Goal: Information Seeking & Learning: Learn about a topic

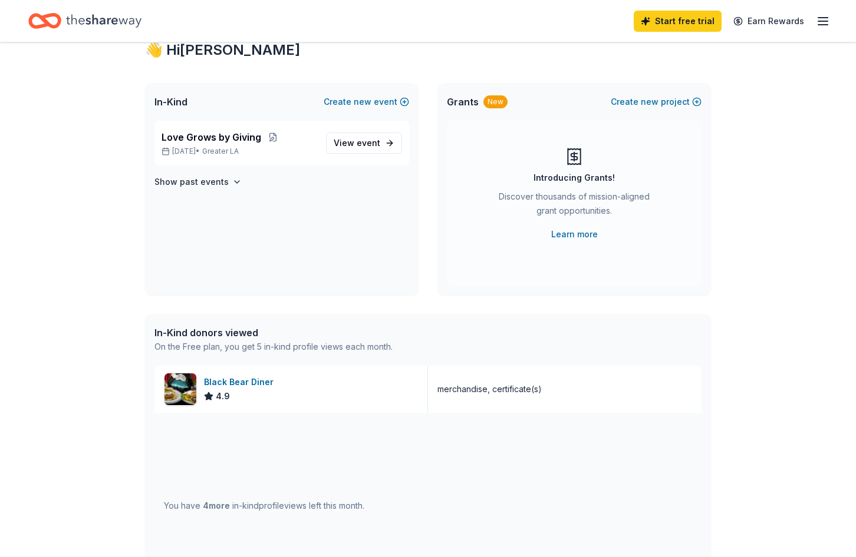
scroll to position [59, 0]
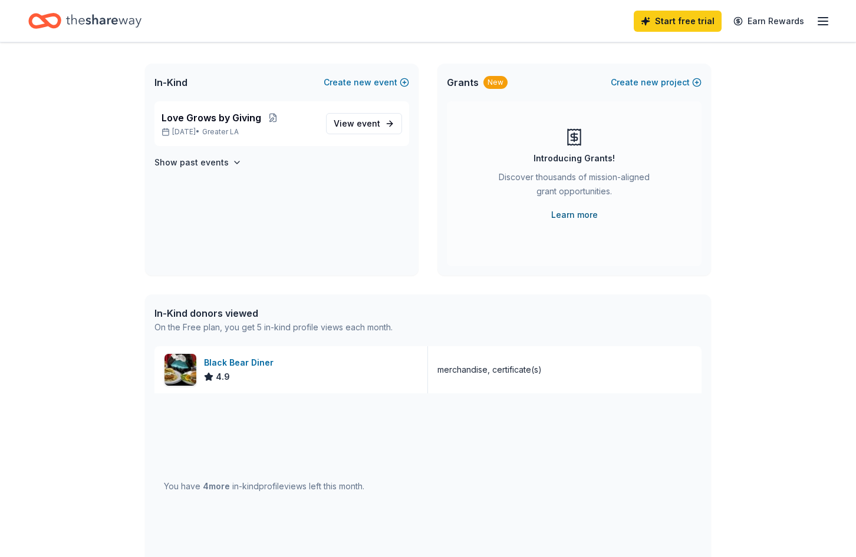
click at [590, 209] on link "Learn more" at bounding box center [574, 215] width 47 height 14
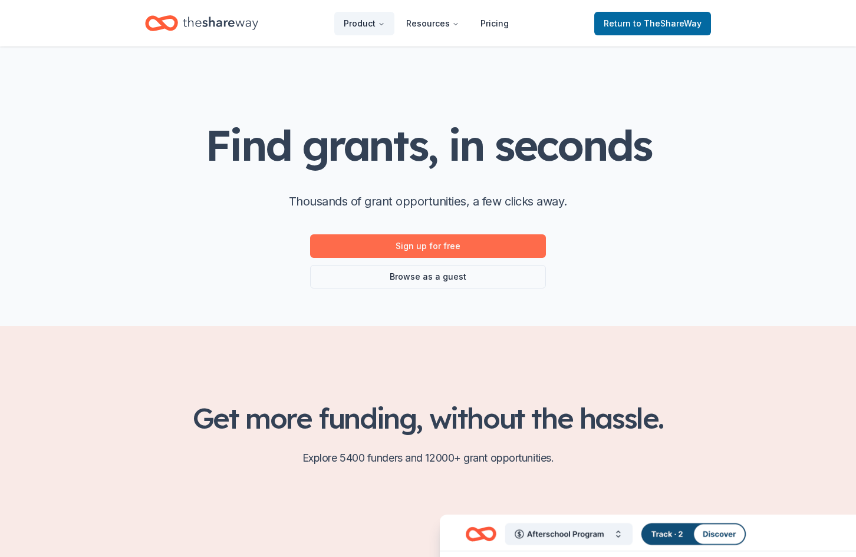
click at [411, 240] on link "Sign up for free" at bounding box center [428, 247] width 236 height 24
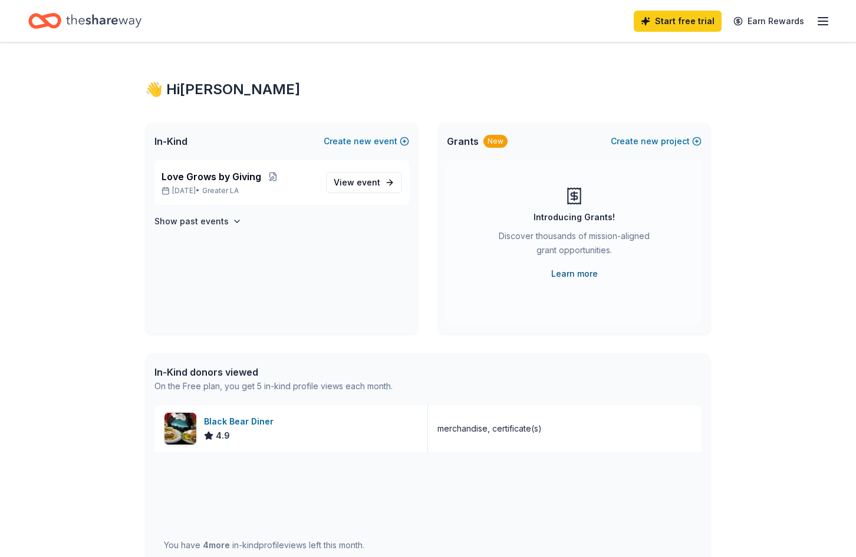
click at [587, 278] on link "Learn more" at bounding box center [574, 274] width 47 height 14
click at [653, 146] on span "new" at bounding box center [649, 141] width 18 height 14
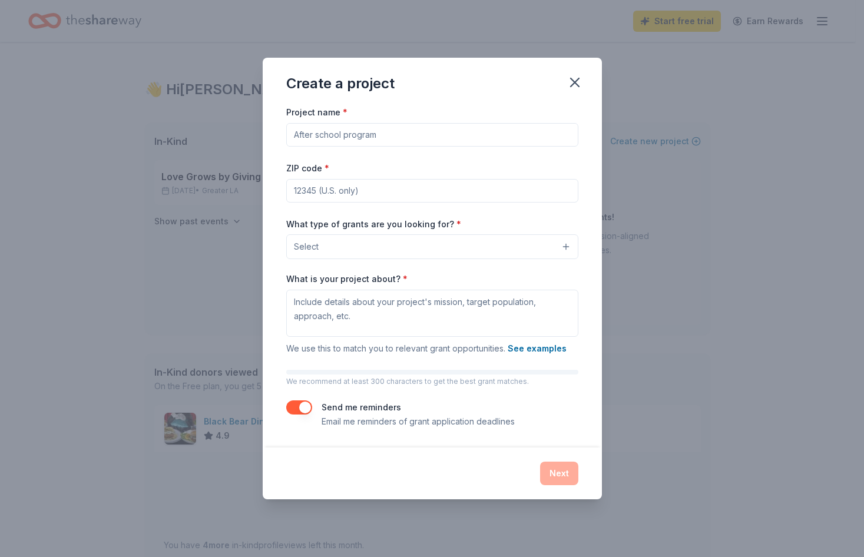
click at [378, 143] on input "Project name *" at bounding box center [432, 135] width 292 height 24
click at [575, 187] on input "ZIP code *" at bounding box center [432, 191] width 292 height 24
click at [595, 251] on div "Project name * ZIP code * What type of grants are you looking for? * Select Wha…" at bounding box center [432, 276] width 339 height 342
click at [516, 249] on button "Select" at bounding box center [432, 247] width 292 height 25
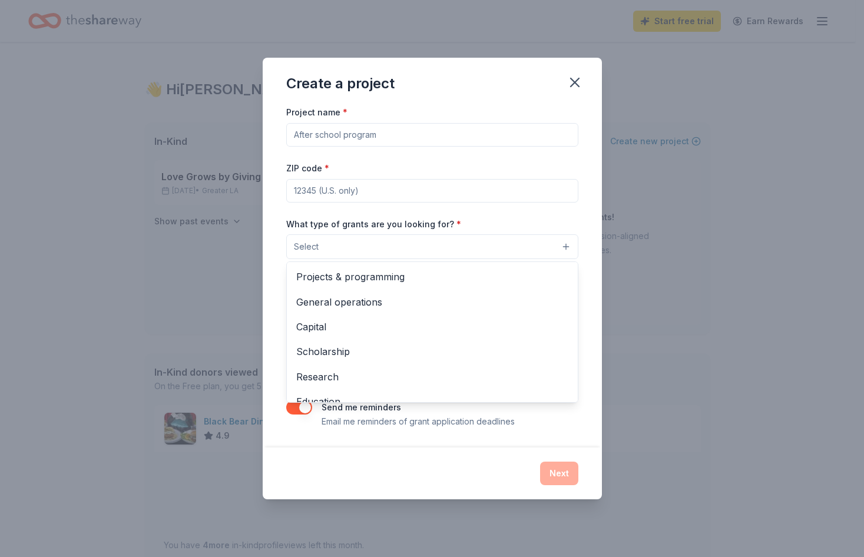
click at [516, 249] on button "Select" at bounding box center [432, 247] width 292 height 25
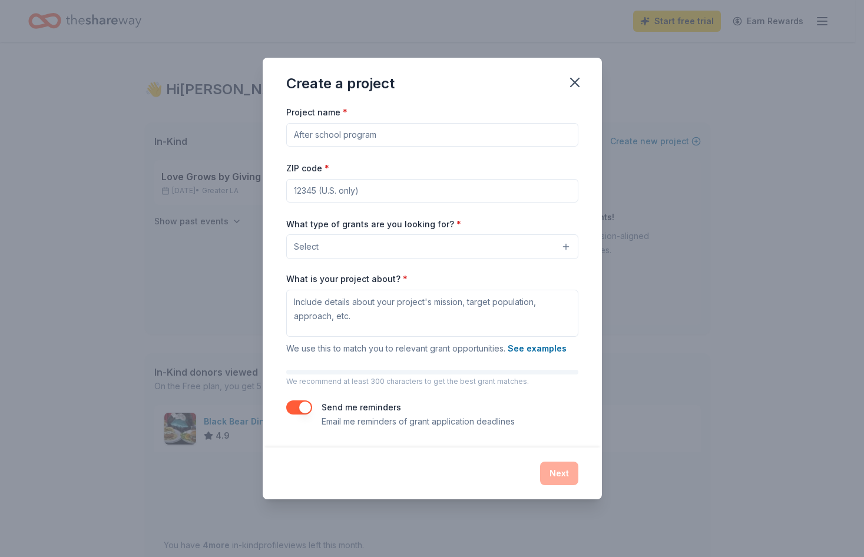
click at [441, 233] on div "What type of grants are you looking for? * Select" at bounding box center [432, 238] width 292 height 43
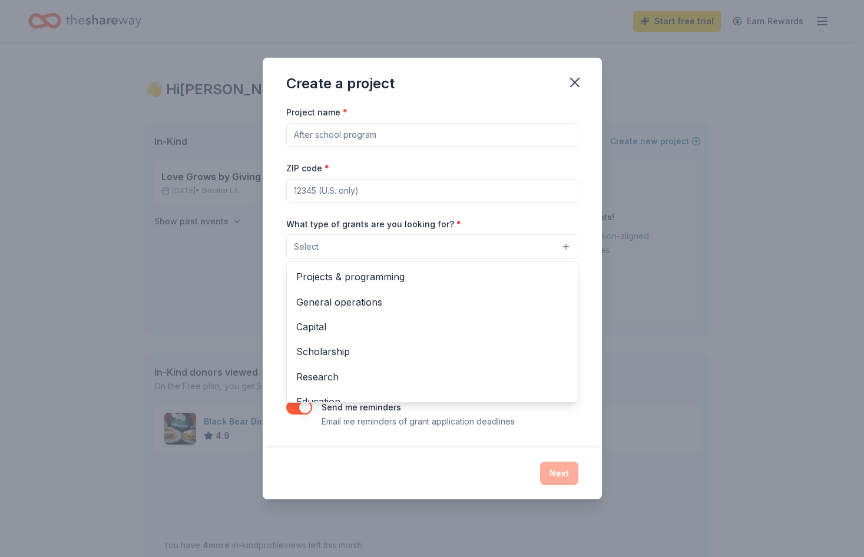
click at [444, 238] on button "Select" at bounding box center [432, 247] width 292 height 25
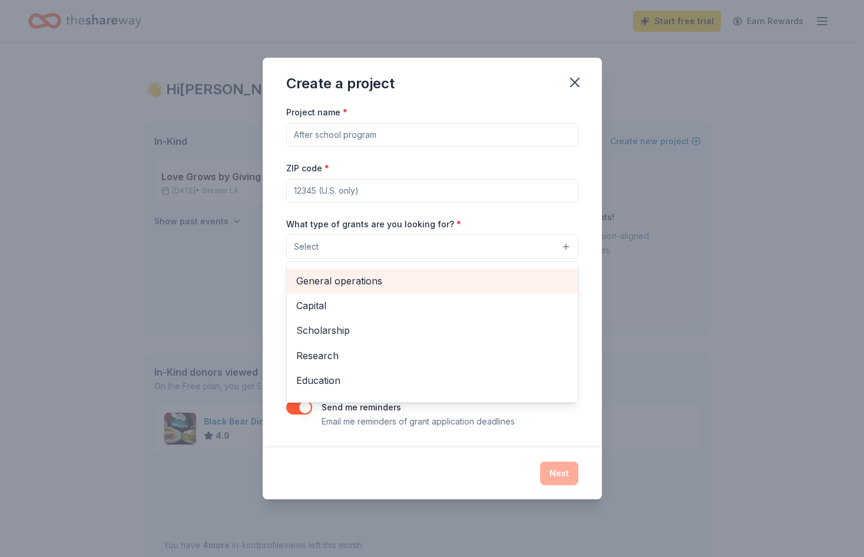
click at [367, 284] on span "General operations" at bounding box center [432, 280] width 272 height 15
click at [355, 288] on span "Capital" at bounding box center [432, 281] width 272 height 15
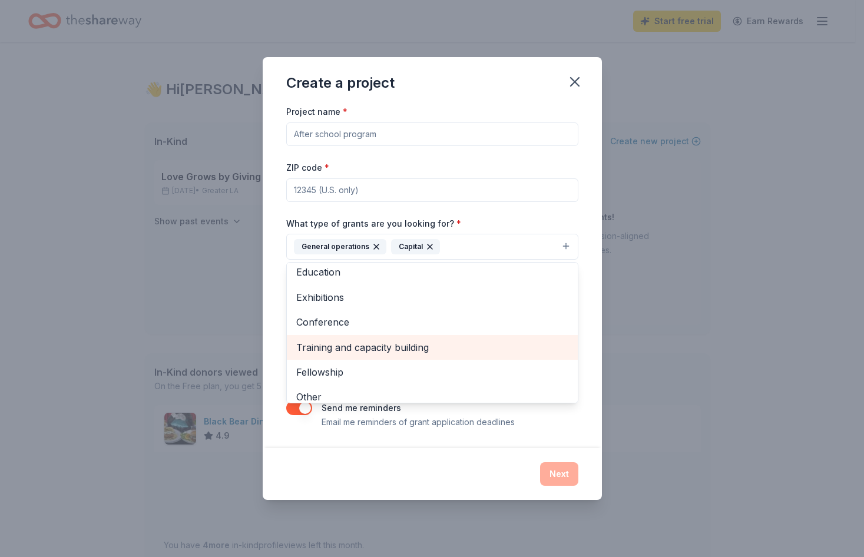
scroll to position [90, 0]
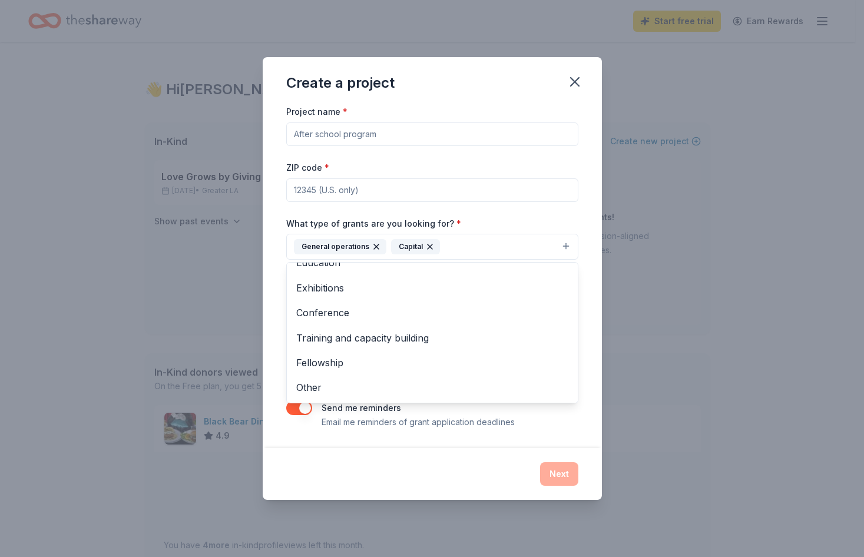
click at [481, 181] on div "Project name * ZIP code * What type of grants are you looking for? * General op…" at bounding box center [432, 266] width 292 height 325
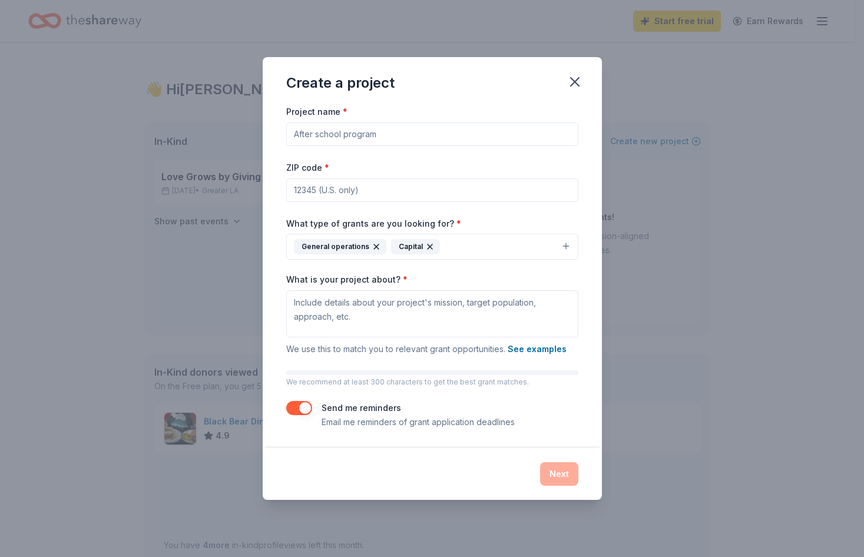
click at [337, 143] on input "Project name *" at bounding box center [432, 135] width 292 height 24
type input "Waymakers Huntington Beach Youth Shelter"
click at [322, 192] on input "ZIP code *" at bounding box center [432, 191] width 292 height 24
type input "9"
type input "92648"
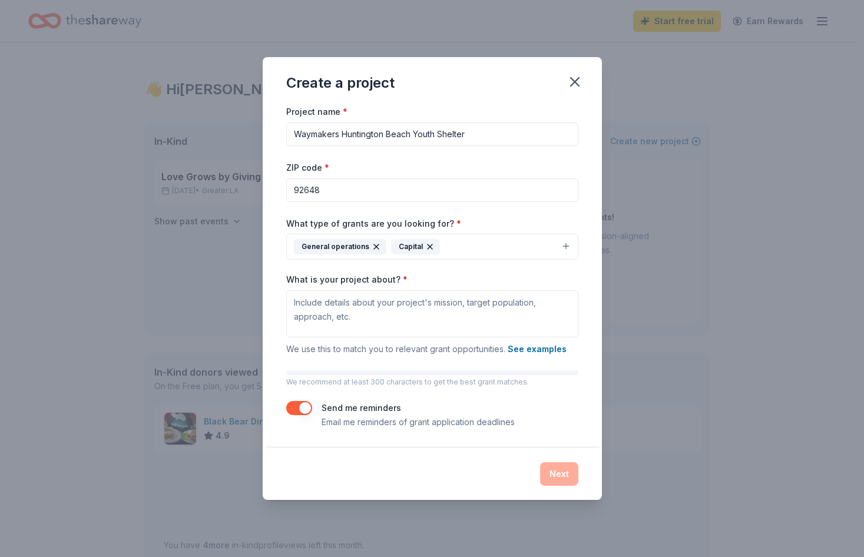
click at [378, 176] on div "ZIP code * 92648" at bounding box center [432, 181] width 292 height 42
click at [395, 308] on textarea "What is your project about? *" at bounding box center [432, 313] width 292 height 47
drag, startPoint x: 401, startPoint y: 329, endPoint x: 395, endPoint y: 322, distance: 9.2
click at [401, 329] on textarea "What is your project about? *" at bounding box center [432, 313] width 292 height 47
paste textarea "The Waymakers Huntington Beach Youth Shelter is a non-profit 12-bed emergency c…"
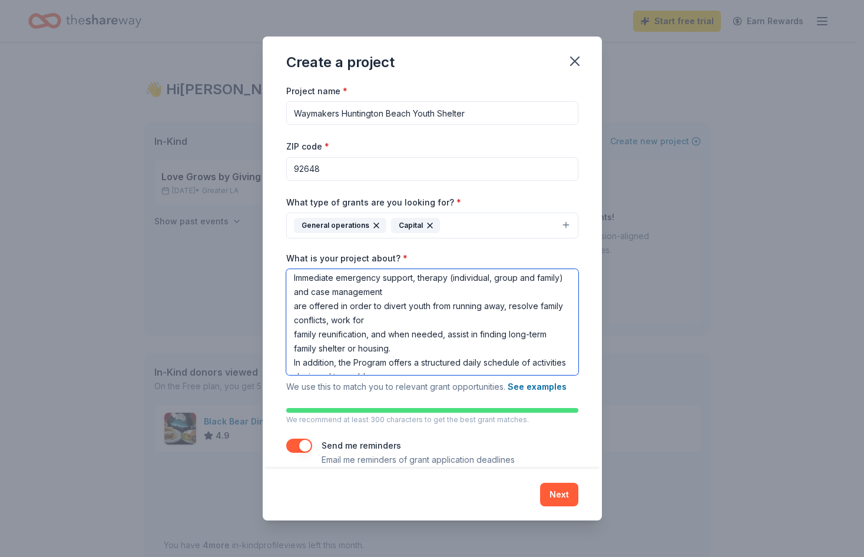
scroll to position [0, 0]
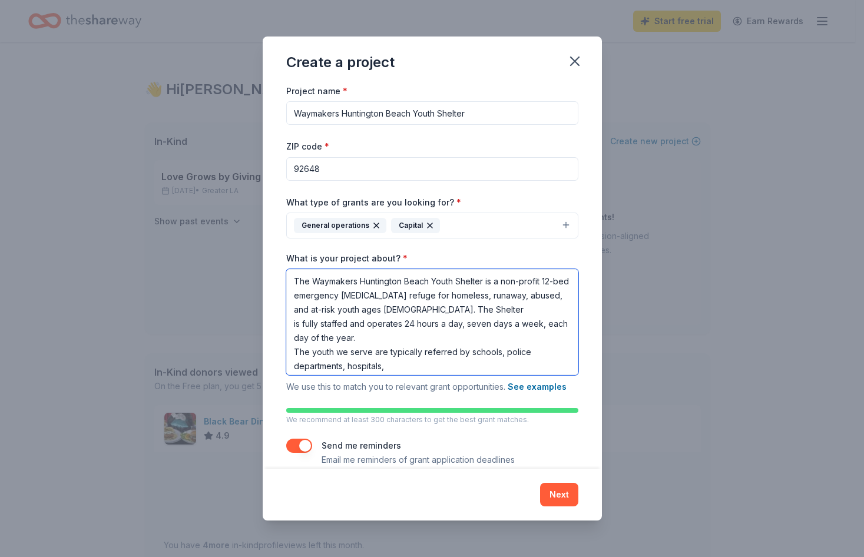
click at [292, 311] on textarea "The Waymakers Huntington Beach Youth Shelter is a non-profit 12-bed emergency c…" at bounding box center [432, 322] width 292 height 106
click at [293, 352] on textarea "The Waymakers Huntington Beach Youth Shelter is a non-profit 12-bed emergency c…" at bounding box center [432, 322] width 292 height 106
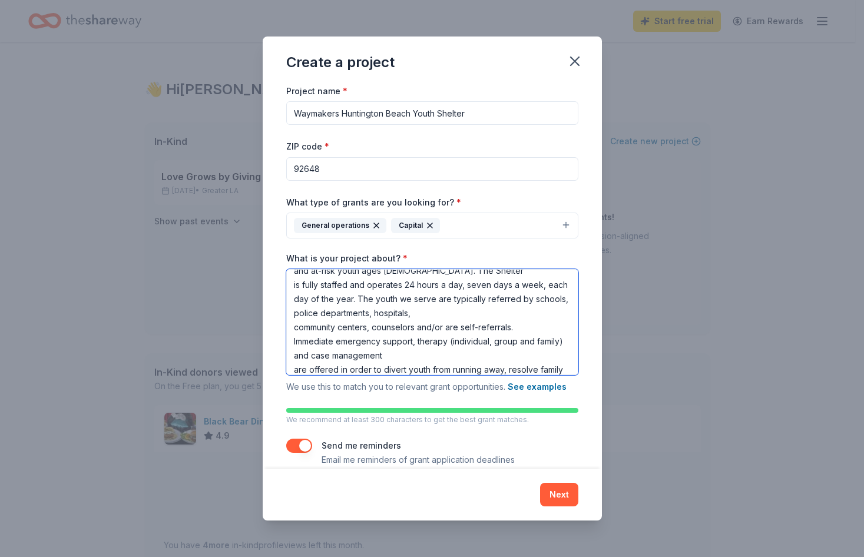
scroll to position [59, 0]
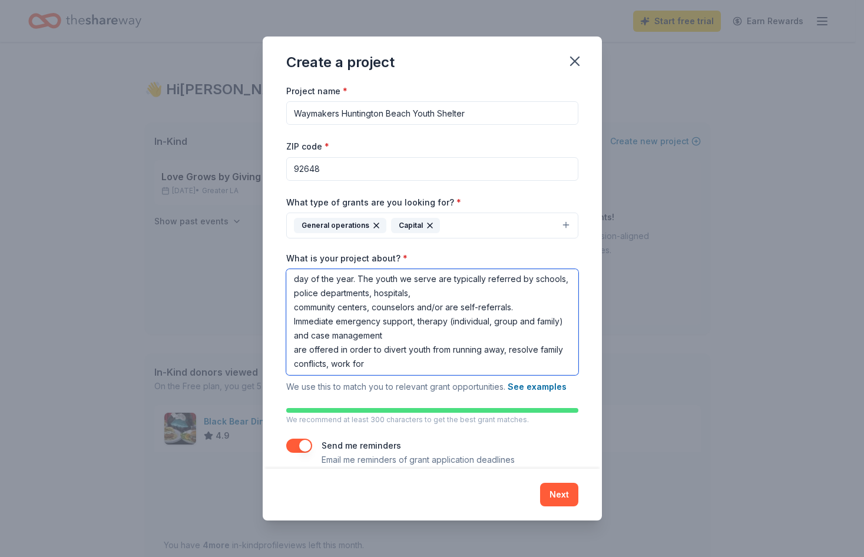
click at [289, 312] on textarea "The Waymakers Huntington Beach Youth Shelter is a non-profit 12-bed emergency c…" at bounding box center [432, 322] width 292 height 106
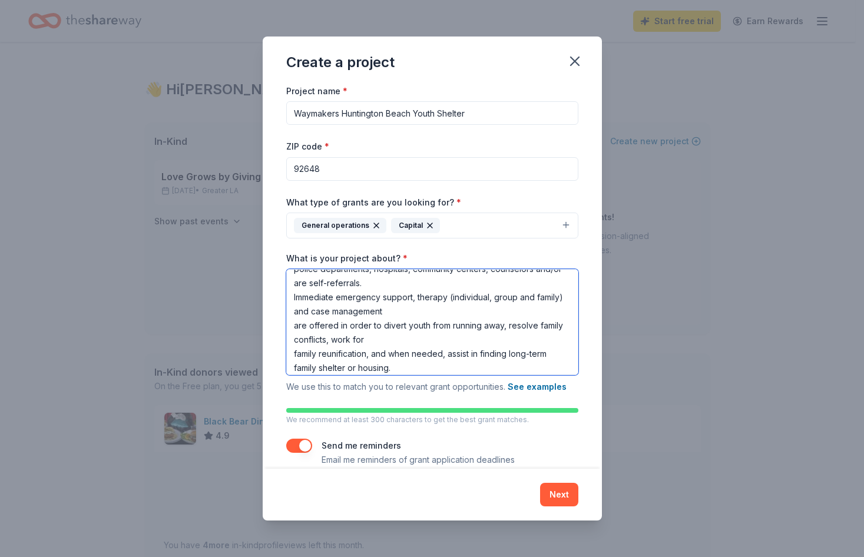
scroll to position [104, 0]
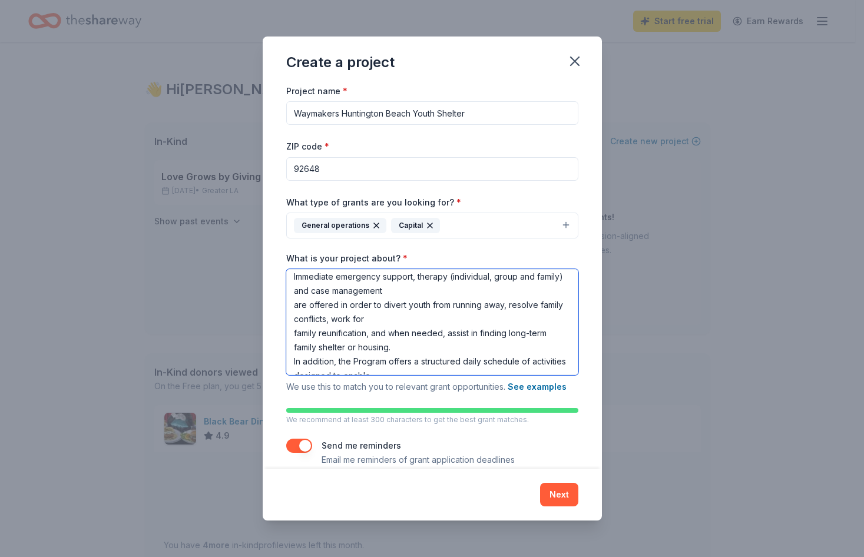
click at [289, 307] on textarea "The Waymakers Huntington Beach Youth Shelter is a non-profit 12-bed emergency c…" at bounding box center [432, 322] width 292 height 106
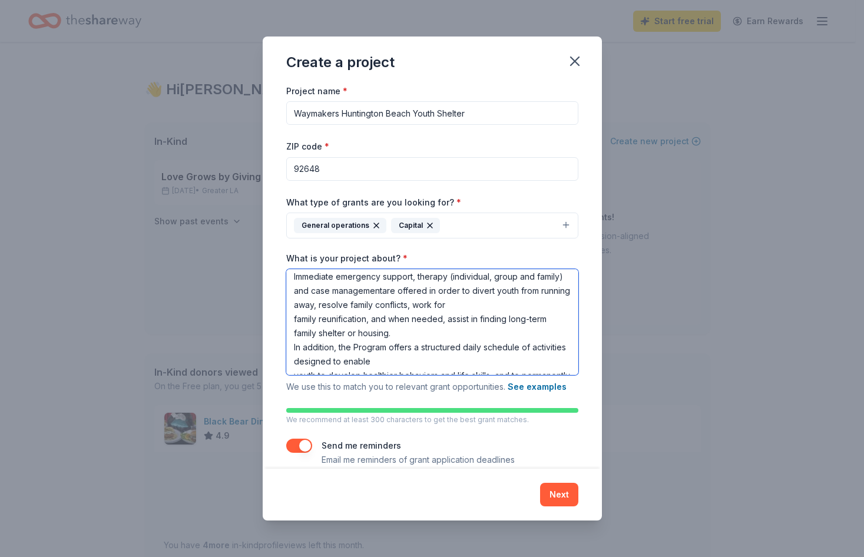
scroll to position [90, 0]
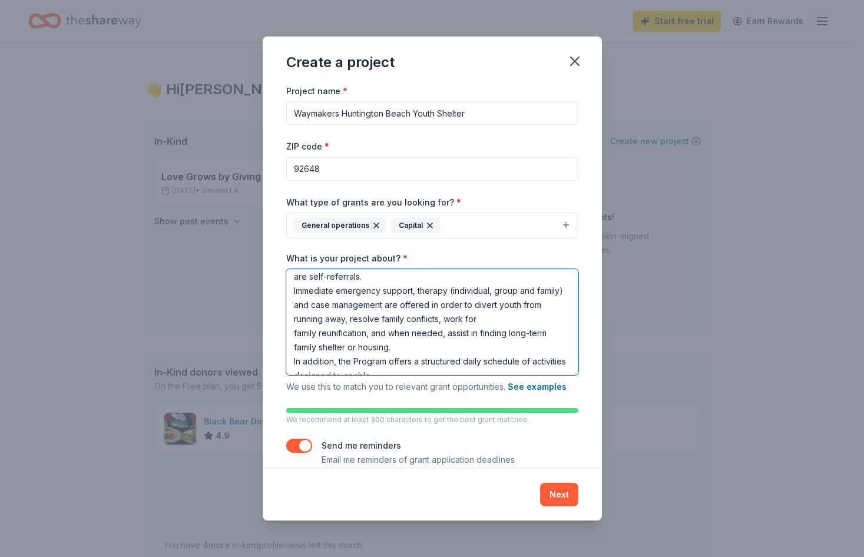
click at [290, 359] on textarea "The Waymakers Huntington Beach Youth Shelter is a non-profit 12-bed emergency c…" at bounding box center [432, 322] width 292 height 106
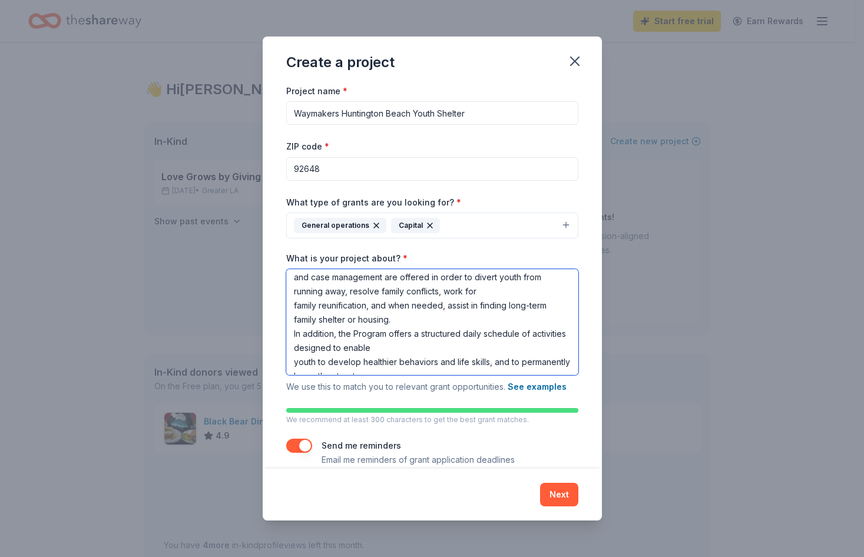
scroll to position [131, 0]
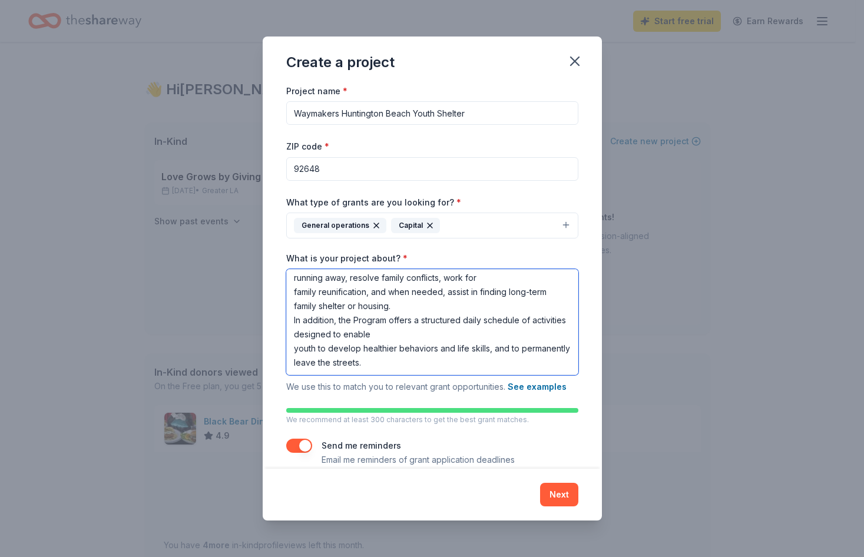
click at [290, 347] on textarea "The Waymakers Huntington Beach Youth Shelter is a non-profit 12-bed emergency c…" at bounding box center [432, 322] width 292 height 106
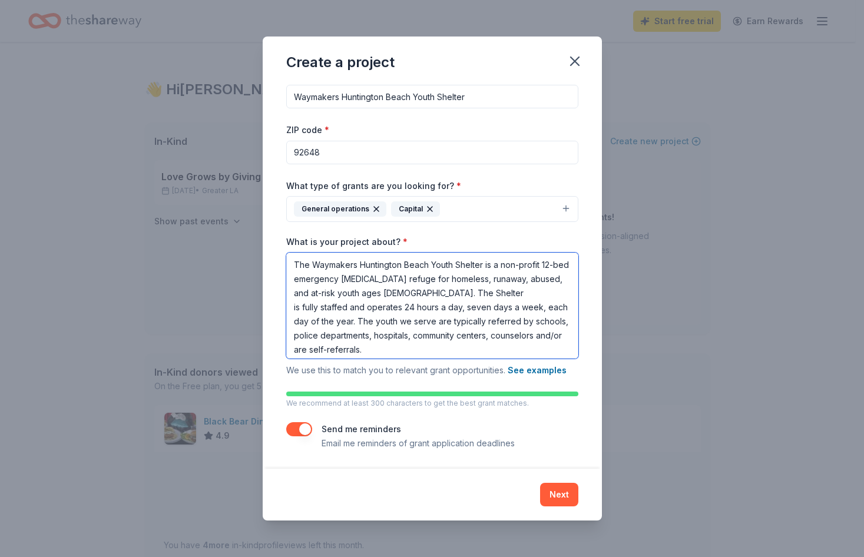
scroll to position [59, 0]
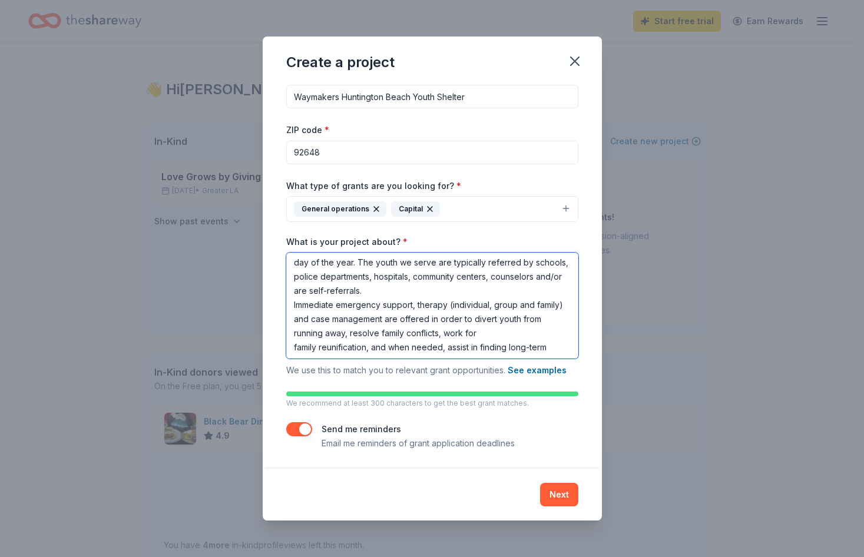
type textarea "The Waymakers Huntington Beach Youth Shelter is a non-profit 12-bed emergency c…"
click at [299, 435] on button "button" at bounding box center [299, 429] width 26 height 14
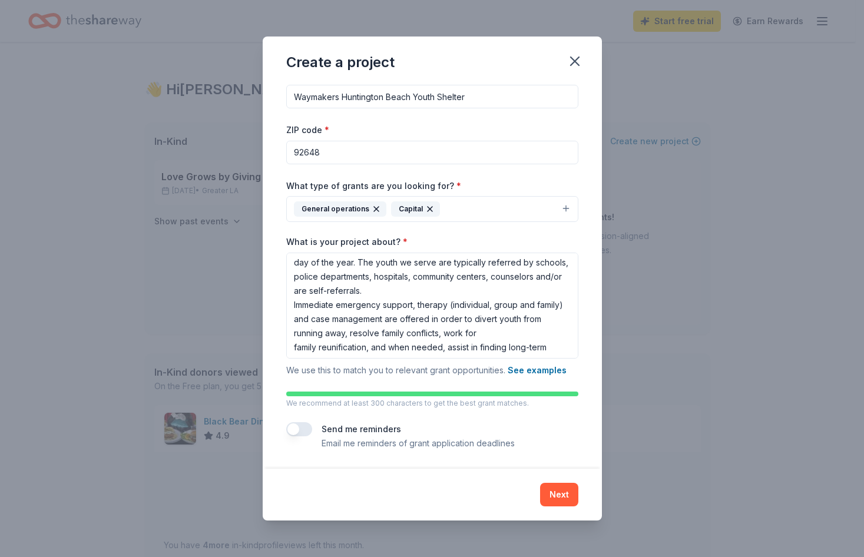
click at [300, 435] on button "button" at bounding box center [299, 429] width 26 height 14
click at [302, 431] on button "button" at bounding box center [299, 429] width 26 height 14
click at [573, 479] on div "Next" at bounding box center [432, 495] width 339 height 52
click at [564, 500] on button "Next" at bounding box center [559, 495] width 38 height 24
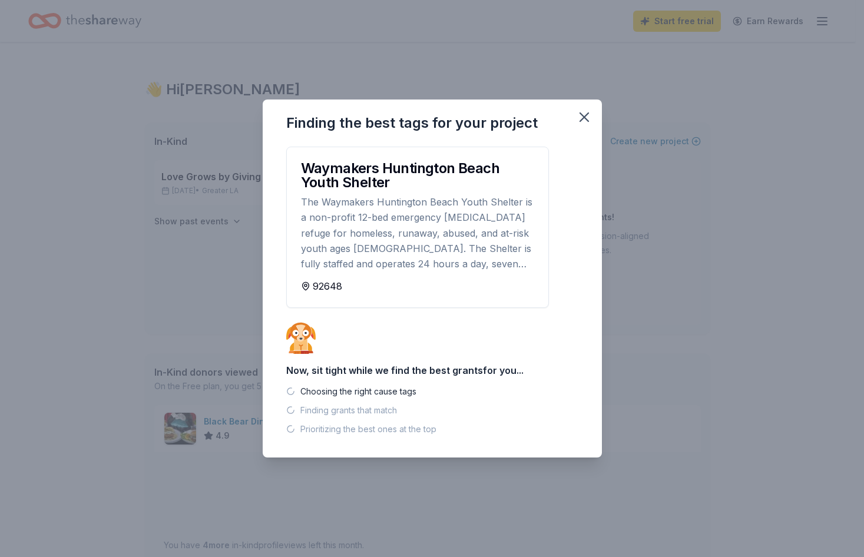
scroll to position [0, 0]
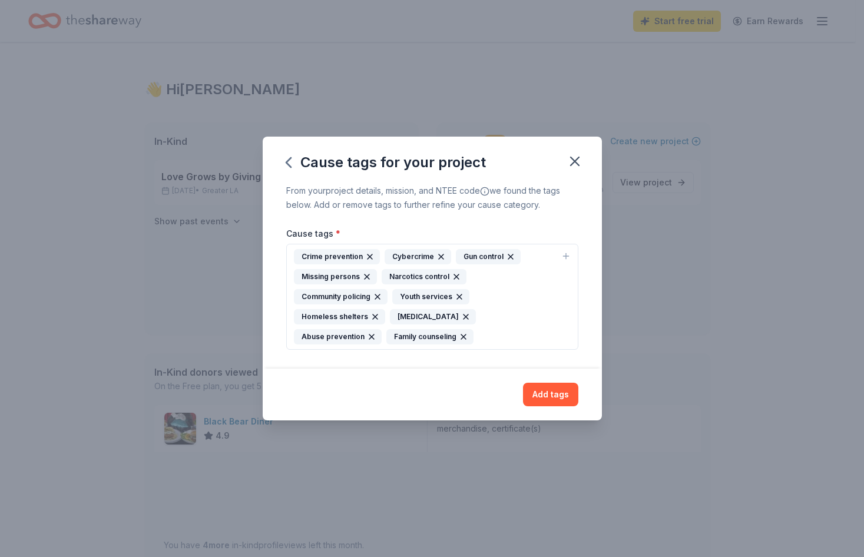
click at [417, 293] on div "Youth services" at bounding box center [430, 296] width 77 height 15
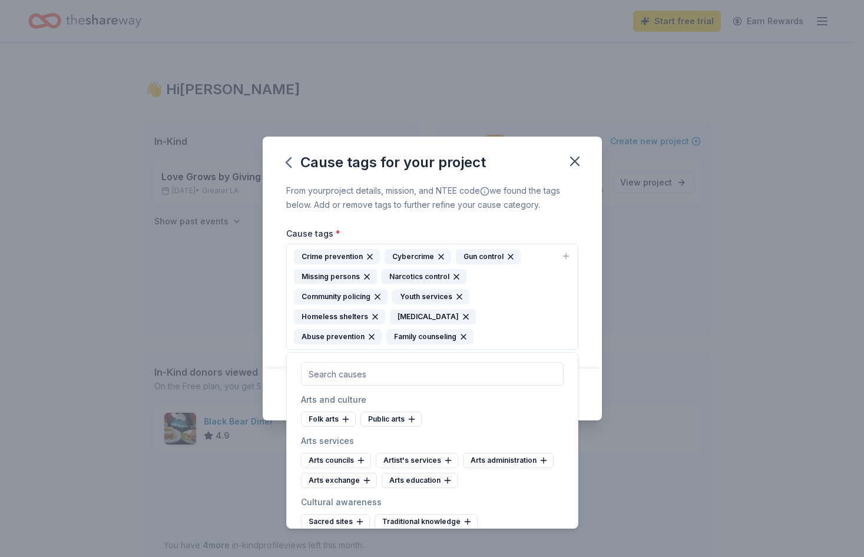
click at [515, 203] on div "From your project details, mission, and NTEE code we found the tags below. Add …" at bounding box center [432, 198] width 292 height 28
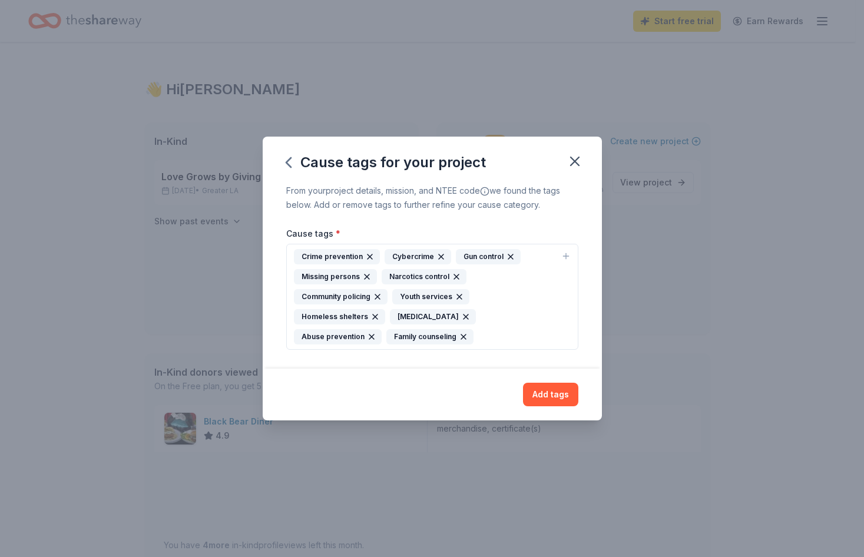
click at [507, 253] on icon "button" at bounding box center [510, 256] width 9 height 9
click at [437, 262] on icon "button" at bounding box center [441, 256] width 9 height 9
click at [463, 282] on icon "button" at bounding box center [467, 276] width 9 height 9
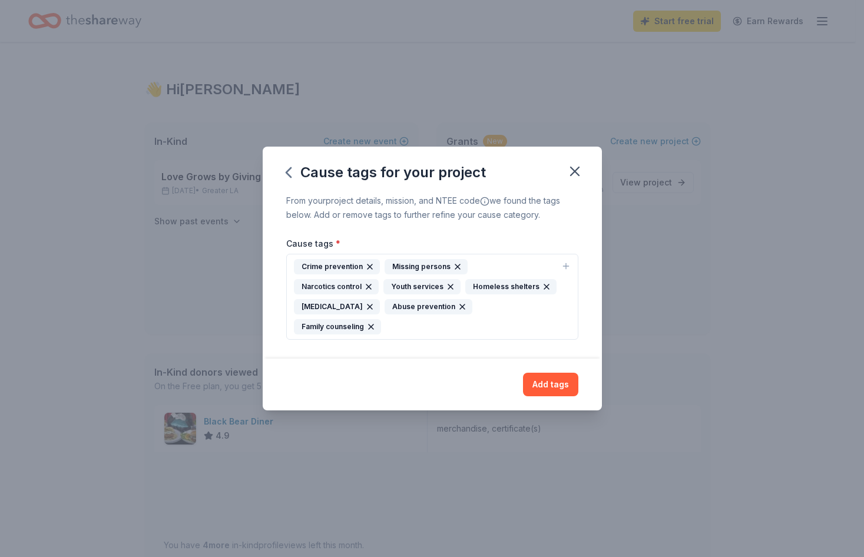
click at [374, 282] on icon "button" at bounding box center [368, 286] width 9 height 9
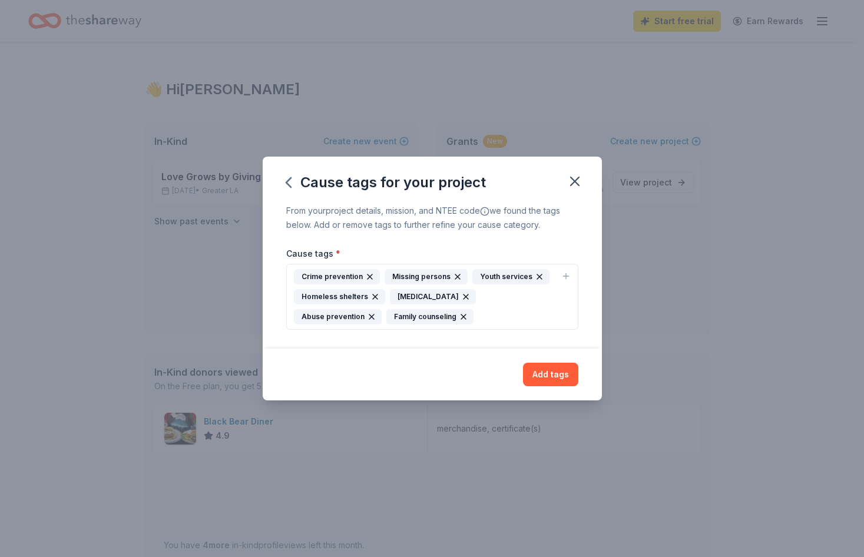
click at [569, 275] on icon "button" at bounding box center [566, 276] width 9 height 9
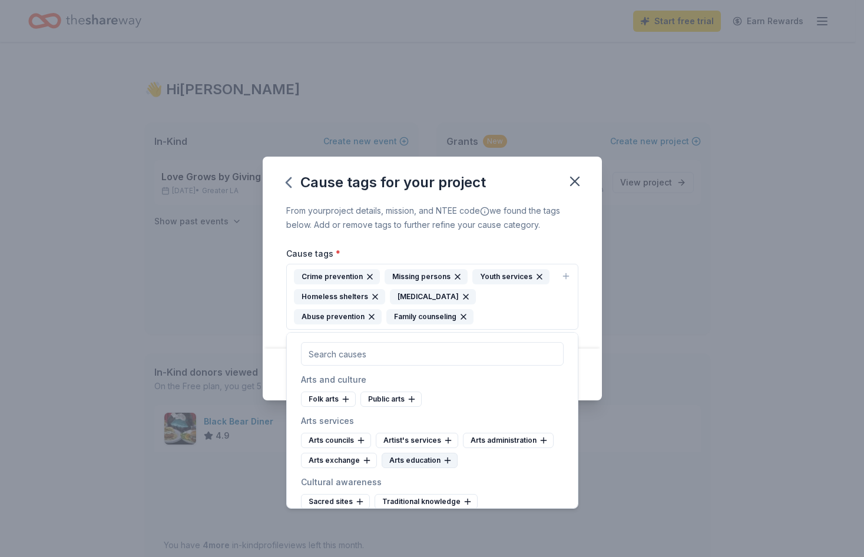
click at [444, 459] on icon at bounding box center [447, 460] width 9 height 9
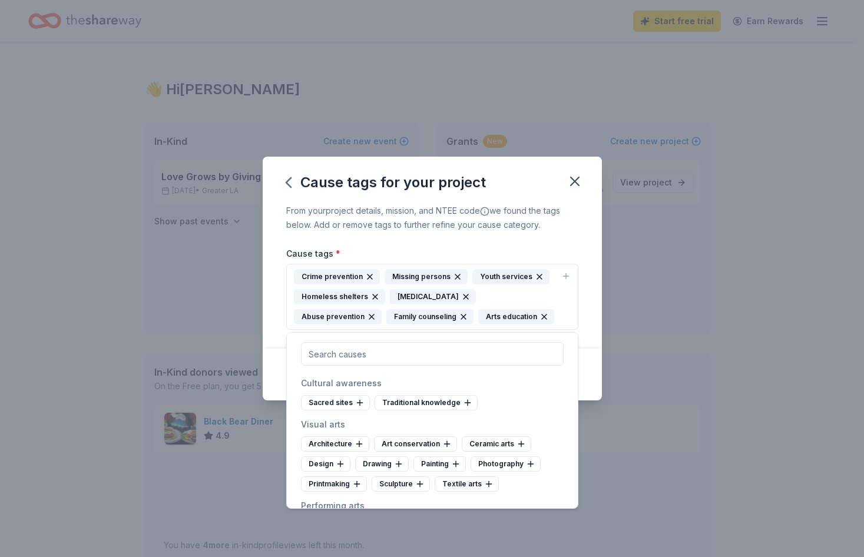
scroll to position [118, 0]
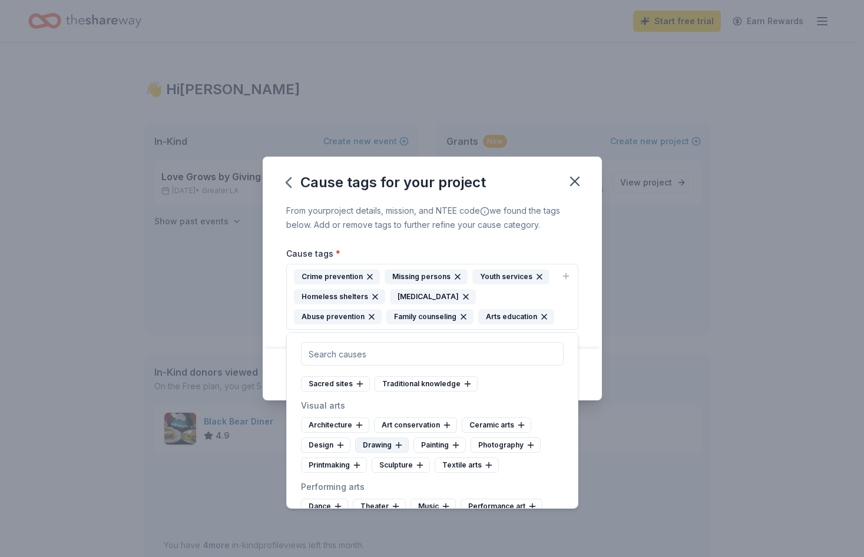
click at [400, 444] on icon at bounding box center [398, 445] width 9 height 9
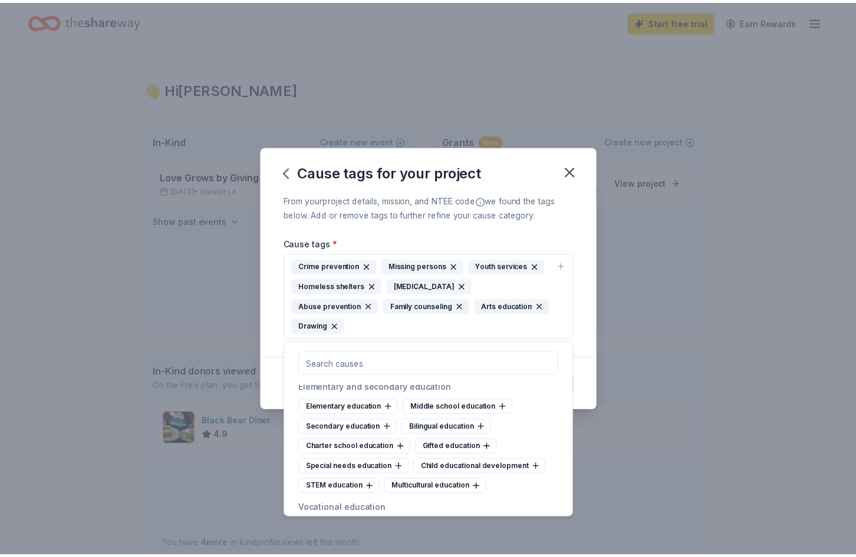
scroll to position [589, 0]
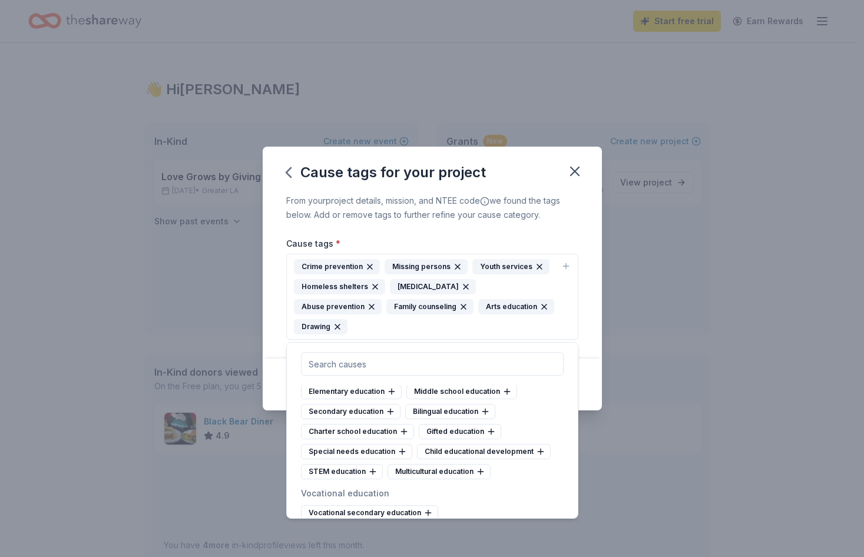
click at [554, 221] on div "From your project details, mission, and NTEE code we found the tags below. Add …" at bounding box center [432, 208] width 292 height 28
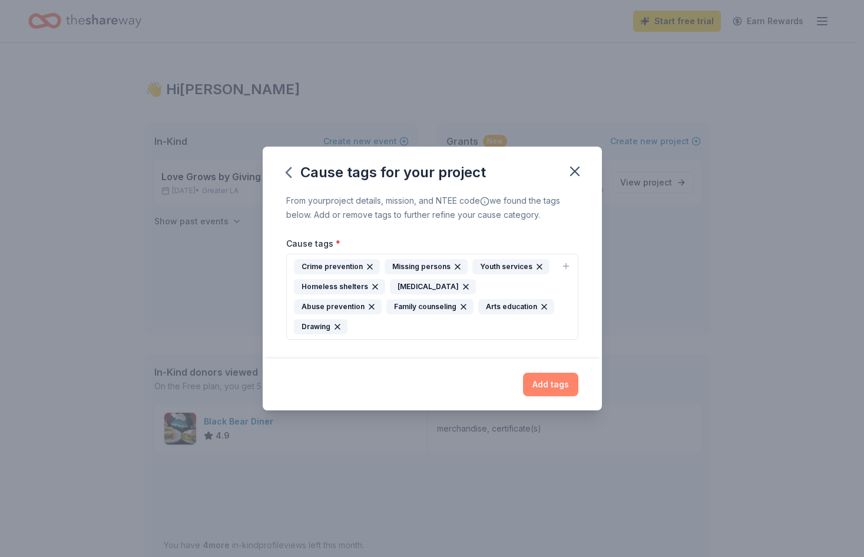
click at [557, 384] on button "Add tags" at bounding box center [550, 385] width 55 height 24
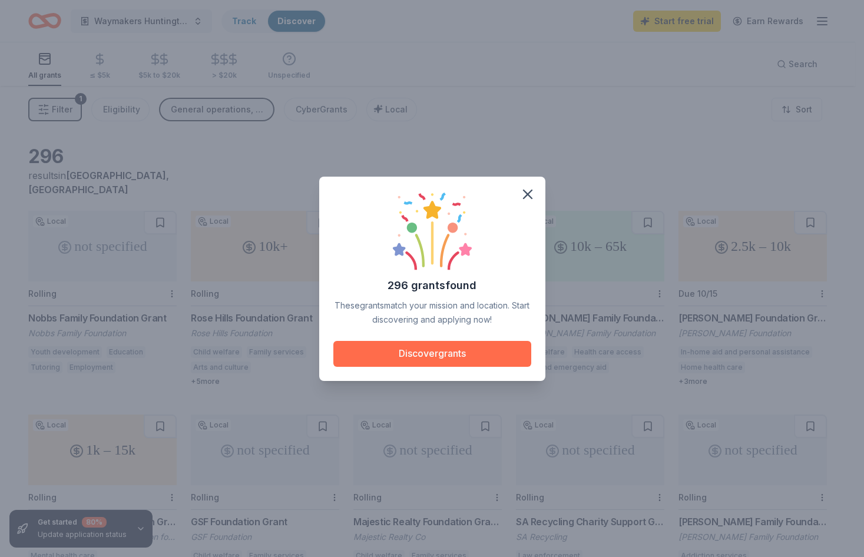
click at [432, 359] on button "Discover grants" at bounding box center [433, 354] width 198 height 26
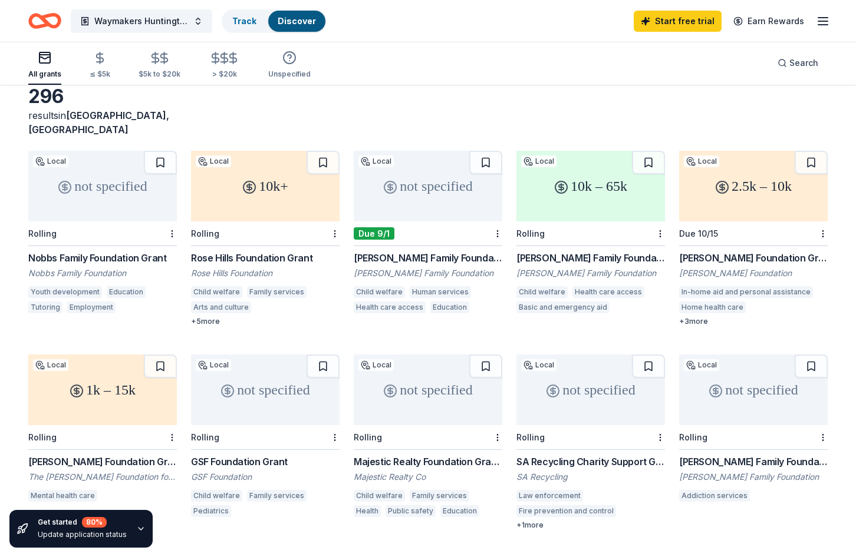
scroll to position [59, 0]
click at [559, 252] on div "Hoag Family Foundation Grant Program" at bounding box center [590, 259] width 148 height 14
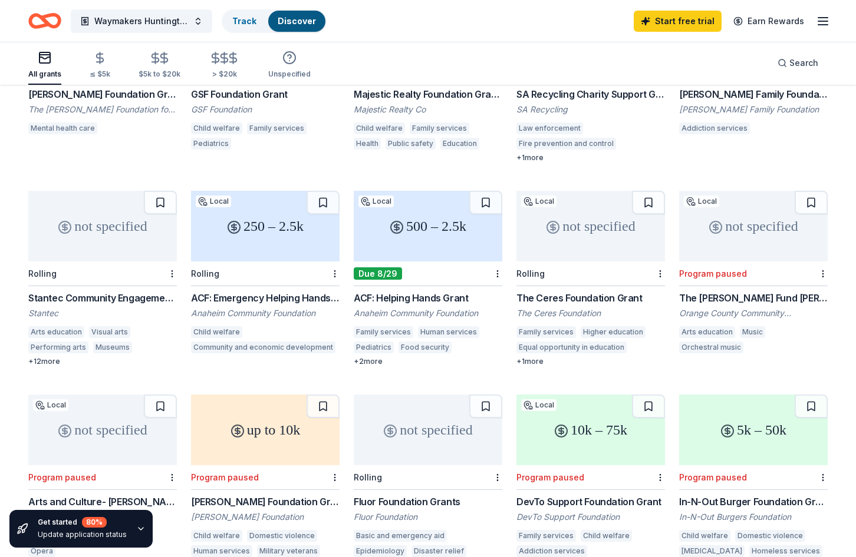
scroll to position [412, 0]
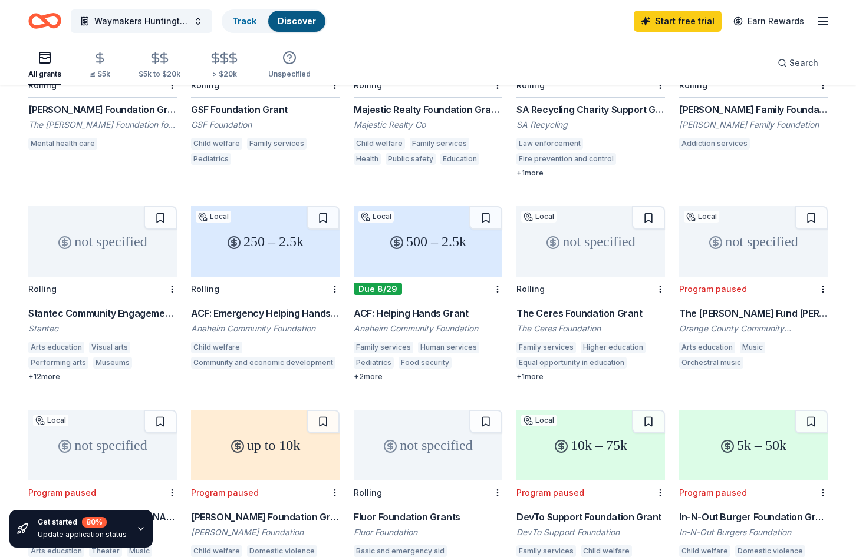
click at [420, 306] on div "ACF: Helping Hands Grant" at bounding box center [428, 313] width 148 height 14
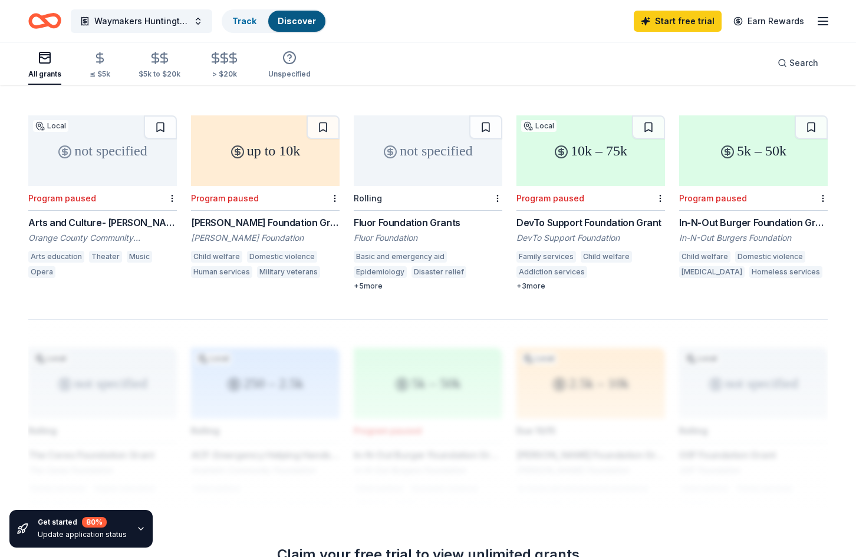
scroll to position [648, 0]
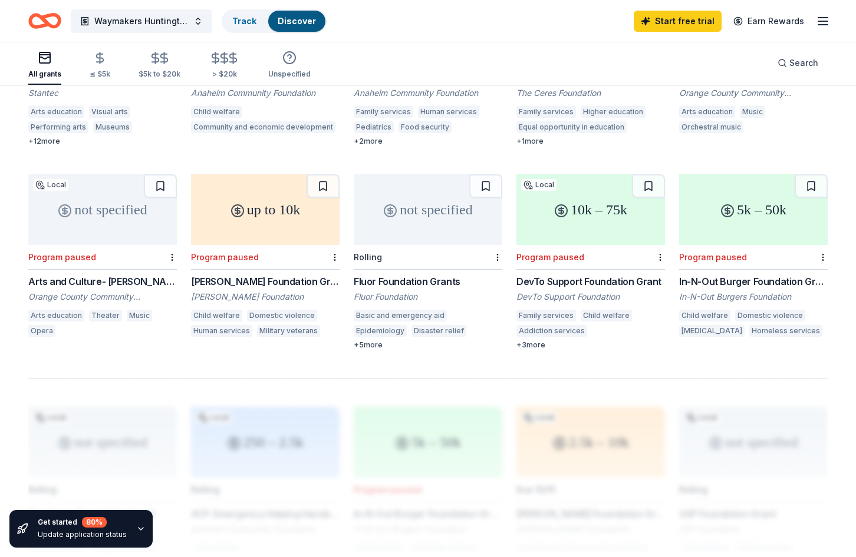
click at [242, 275] on div "Sundt Foundation Grant" at bounding box center [265, 282] width 148 height 14
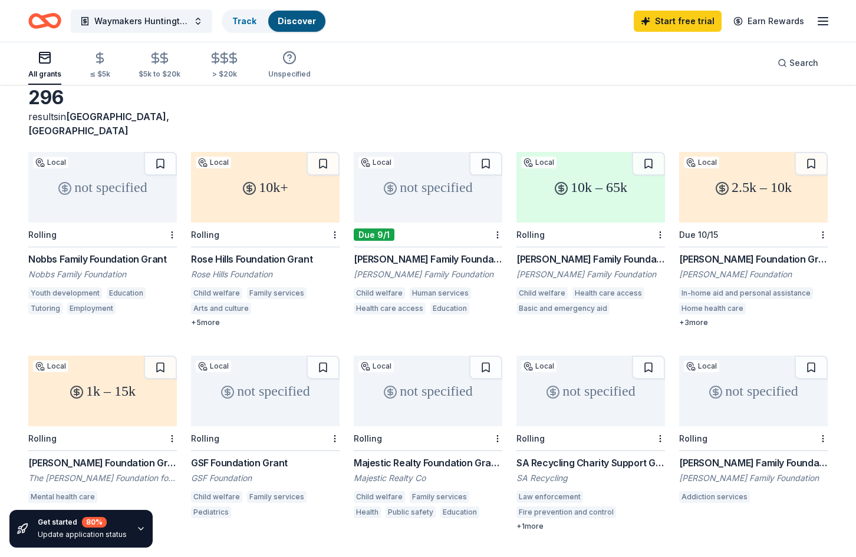
scroll to position [0, 0]
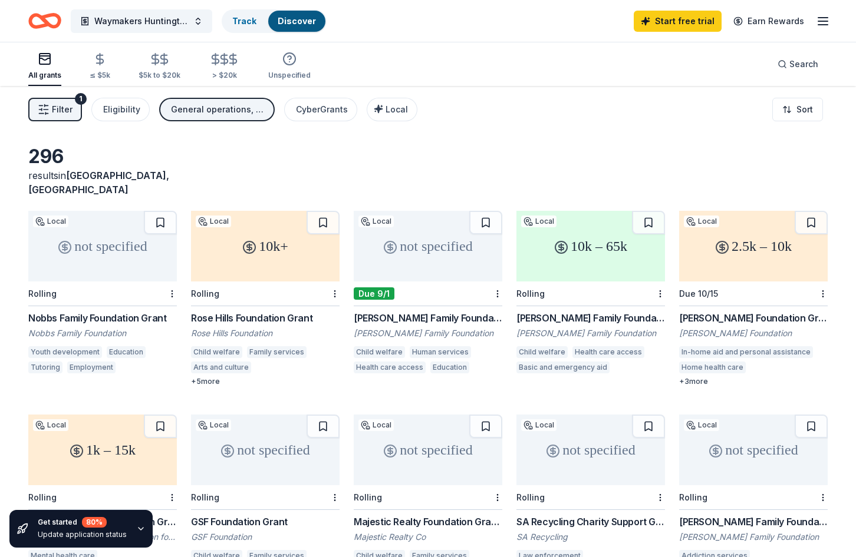
click at [398, 311] on div "[PERSON_NAME] Family Foundation Grant" at bounding box center [428, 318] width 148 height 14
click at [233, 311] on div "Rose Hills Foundation Grant" at bounding box center [265, 318] width 148 height 14
click at [270, 311] on div "Rose Hills Foundation Grant" at bounding box center [265, 318] width 148 height 14
click at [88, 311] on div "Nobbs Family Foundation Grant" at bounding box center [102, 318] width 148 height 14
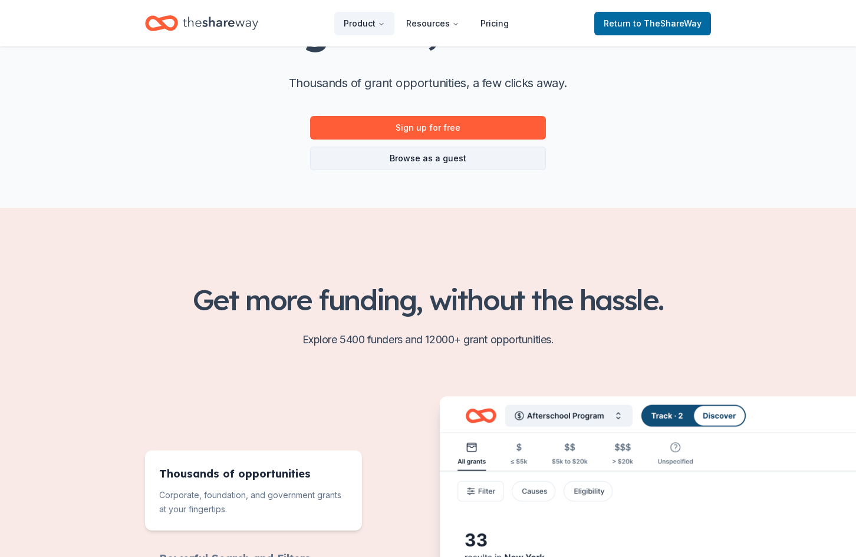
scroll to position [236, 0]
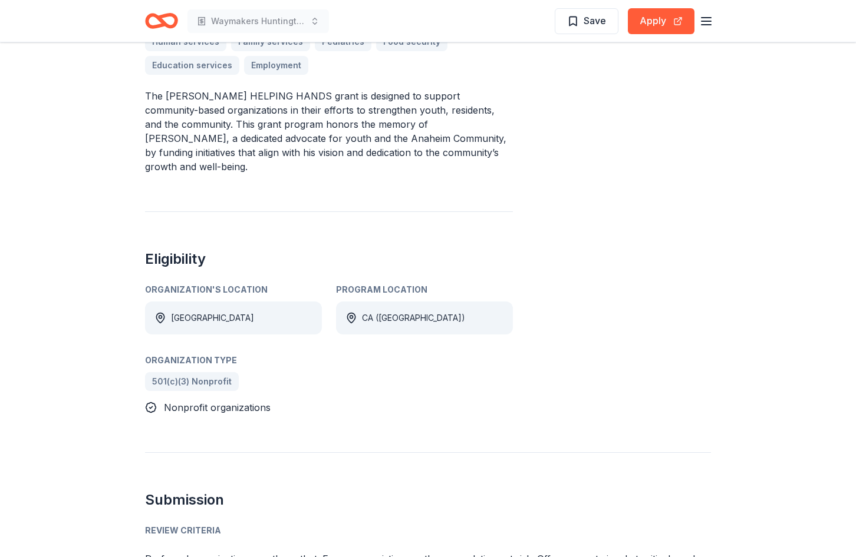
scroll to position [530, 0]
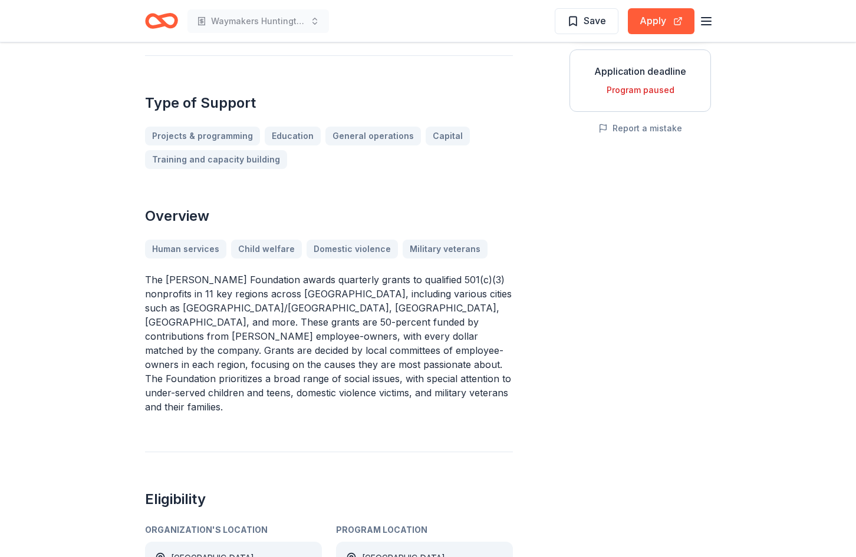
scroll to position [236, 0]
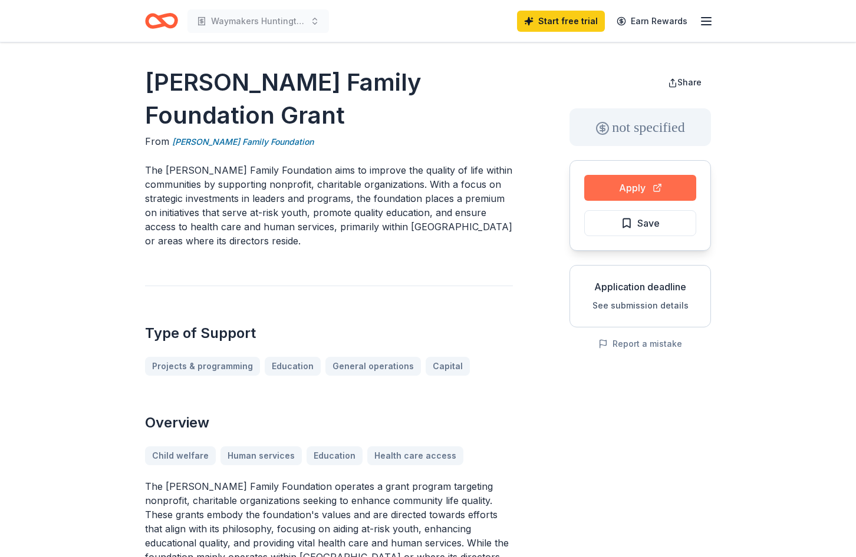
click at [638, 176] on button "Apply" at bounding box center [640, 188] width 112 height 26
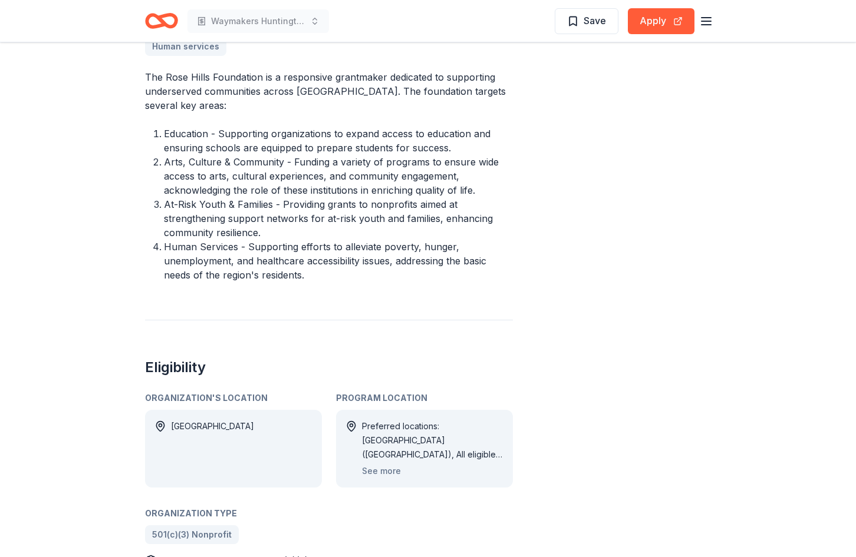
scroll to position [589, 0]
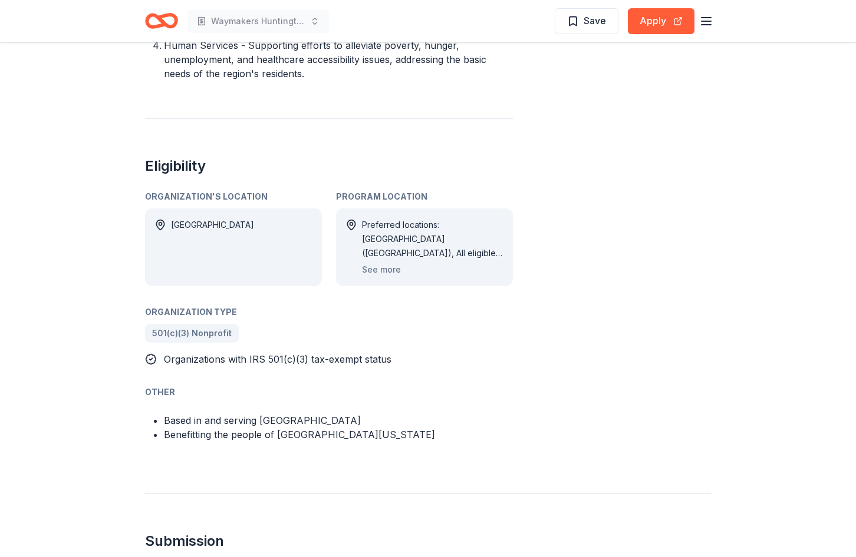
scroll to position [589, 0]
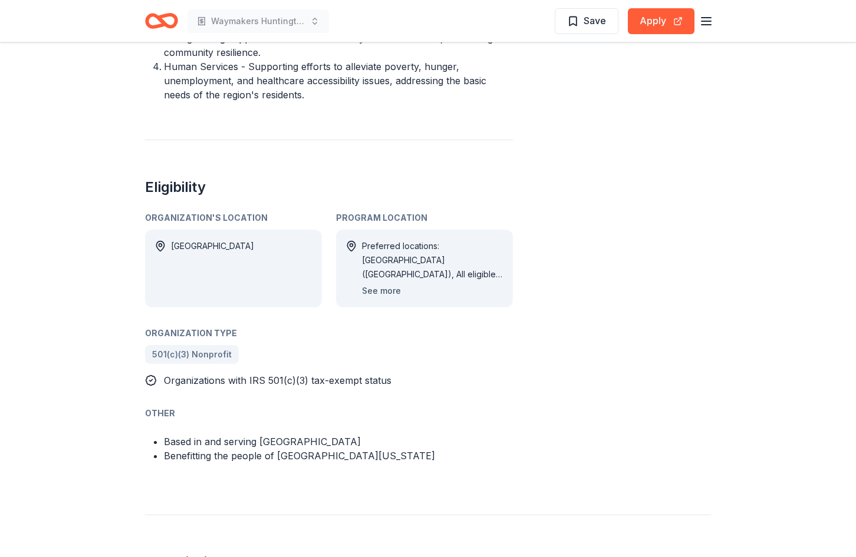
click at [385, 284] on button "See more" at bounding box center [381, 291] width 39 height 14
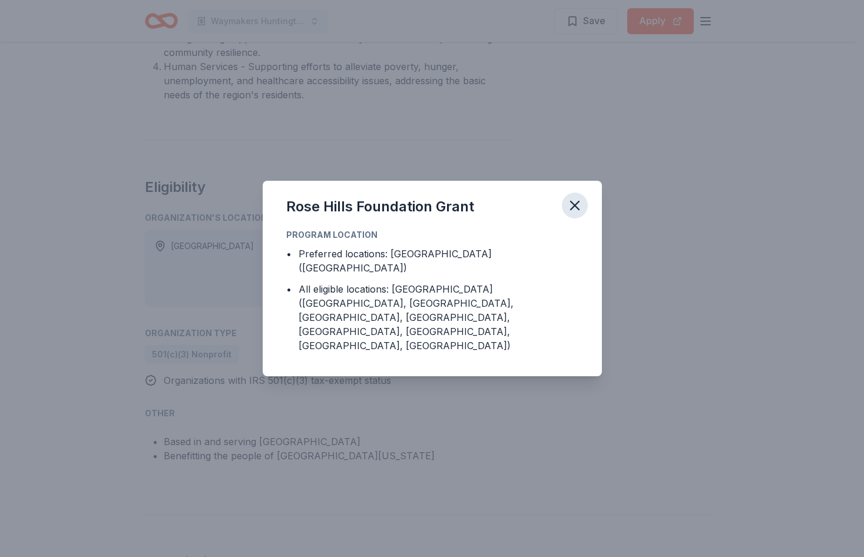
click at [577, 214] on icon "button" at bounding box center [575, 205] width 16 height 16
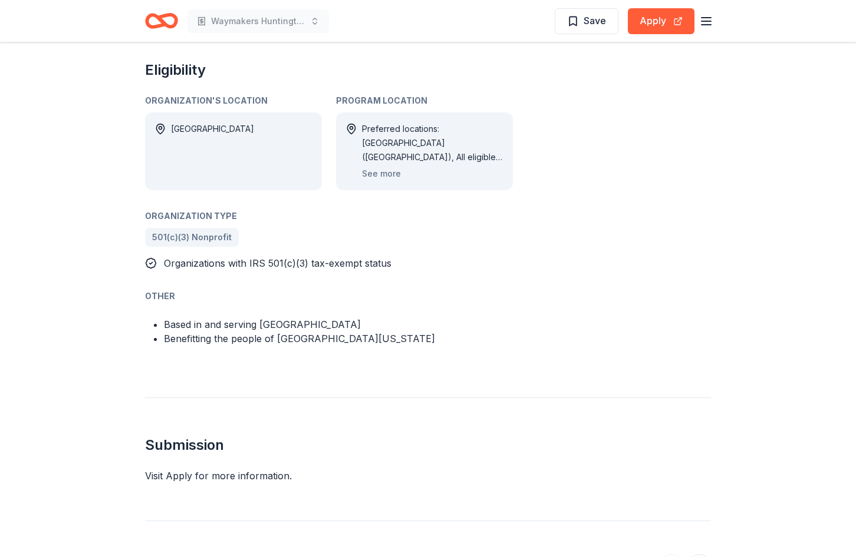
scroll to position [471, 0]
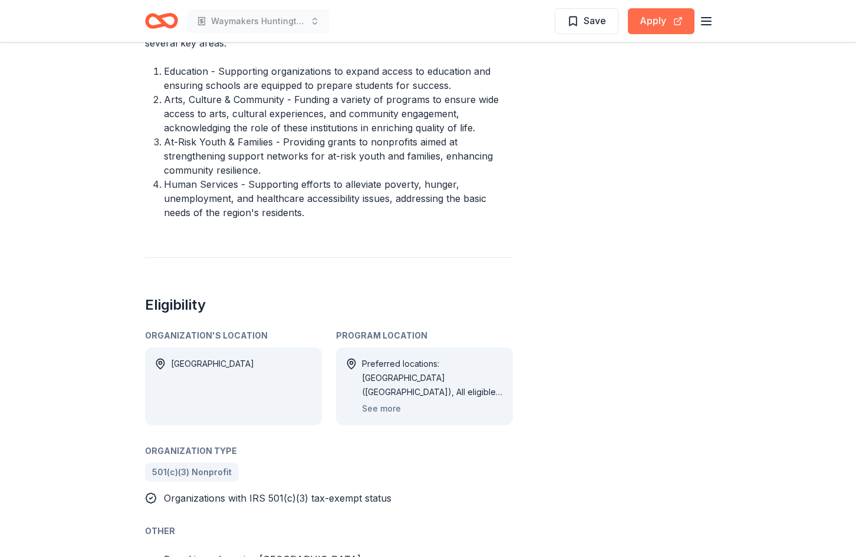
click at [667, 17] on button "Apply" at bounding box center [661, 21] width 67 height 26
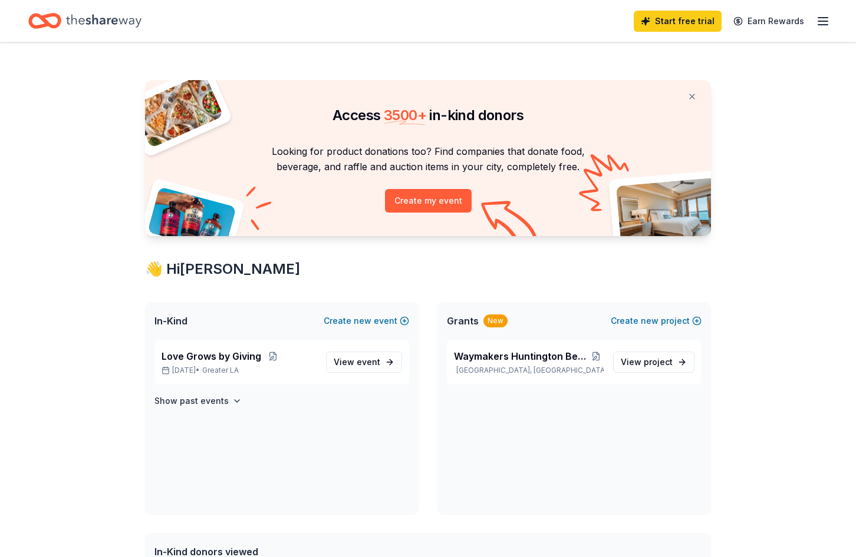
scroll to position [239, 0]
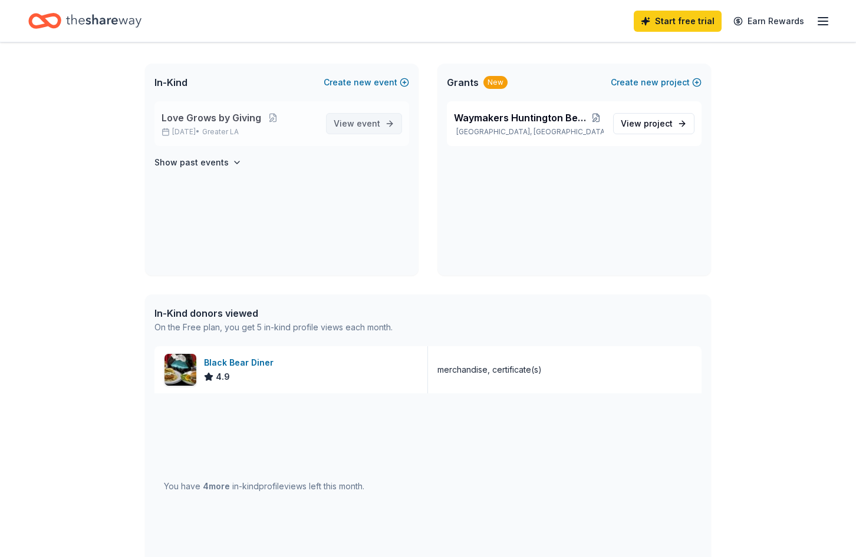
click at [365, 127] on span "event" at bounding box center [368, 123] width 24 height 10
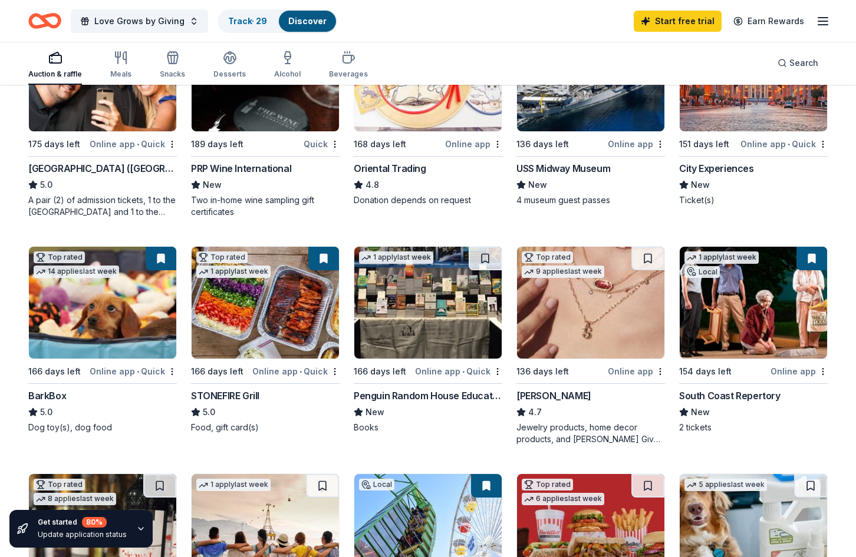
scroll to position [59, 0]
